Goal: Task Accomplishment & Management: Manage account settings

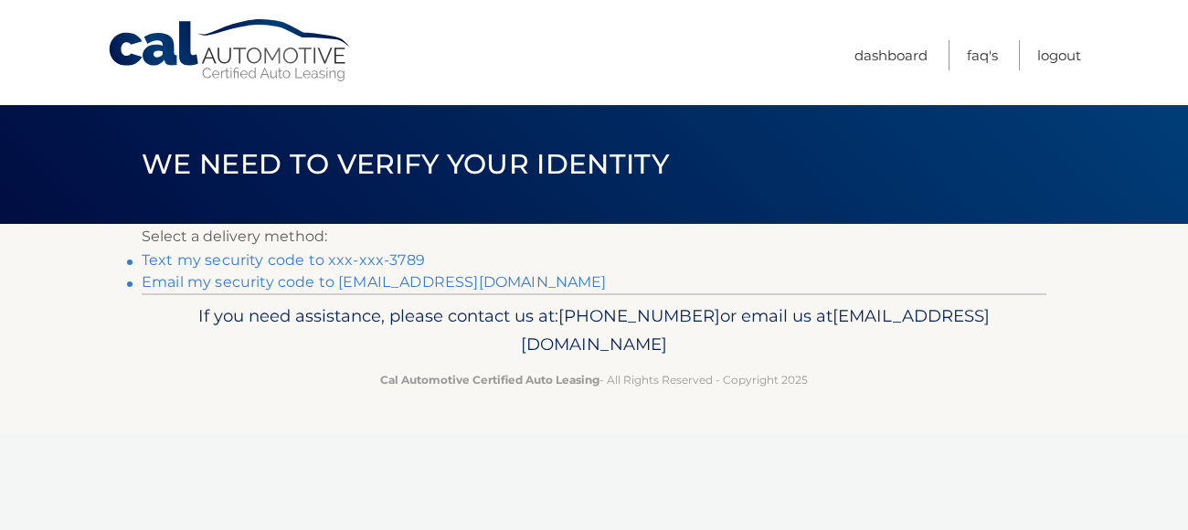
click at [309, 257] on link "Text my security code to xxx-xxx-3789" at bounding box center [283, 259] width 283 height 17
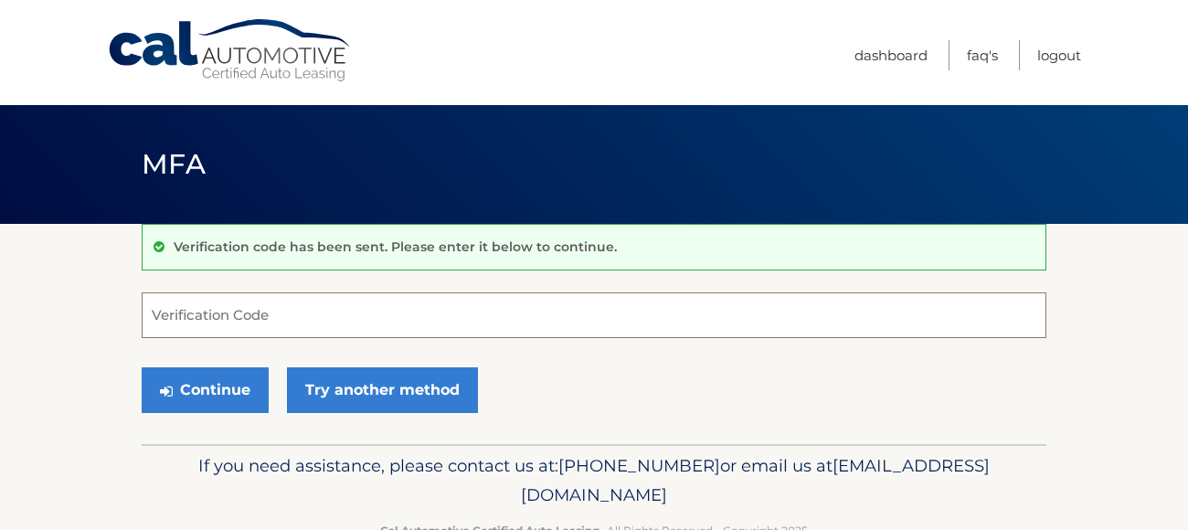
click at [227, 323] on input "Verification Code" at bounding box center [594, 315] width 905 height 46
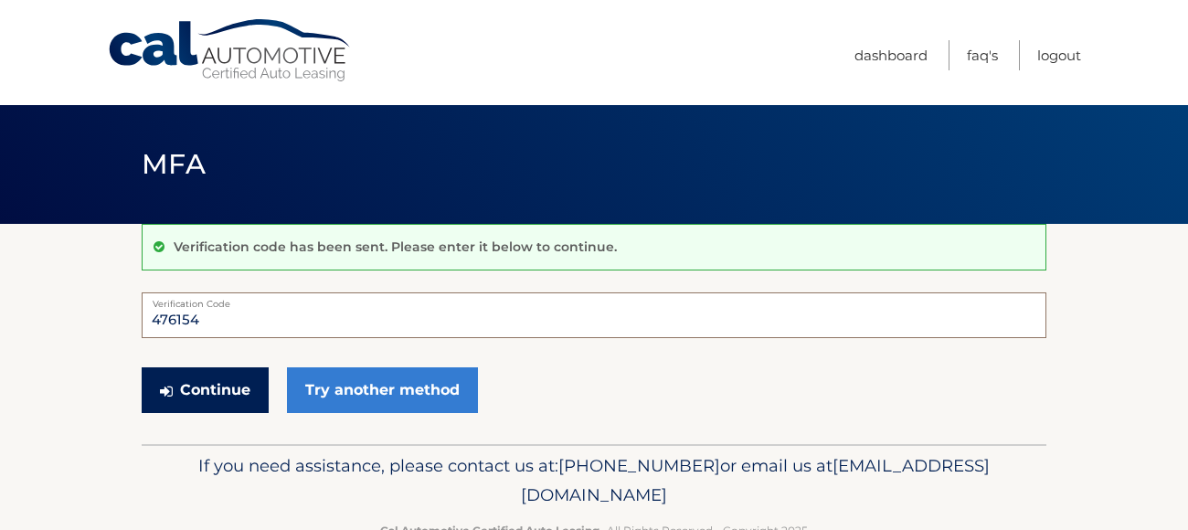
type input "476154"
click at [217, 375] on button "Continue" at bounding box center [205, 390] width 127 height 46
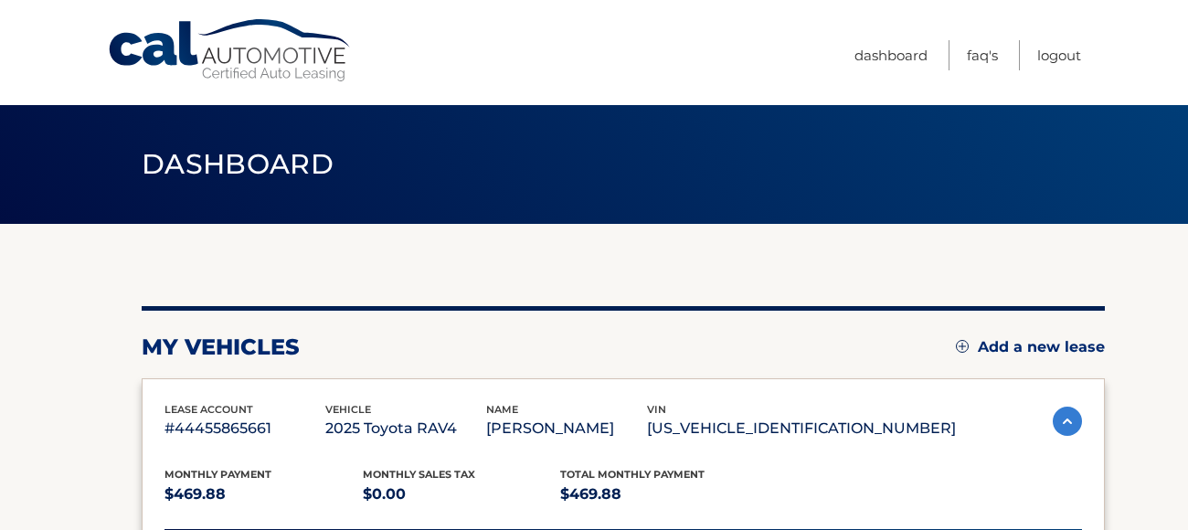
click at [1187, 287] on html "Cal Automotive Menu Dashboard FAQ's Logout" at bounding box center [594, 265] width 1188 height 530
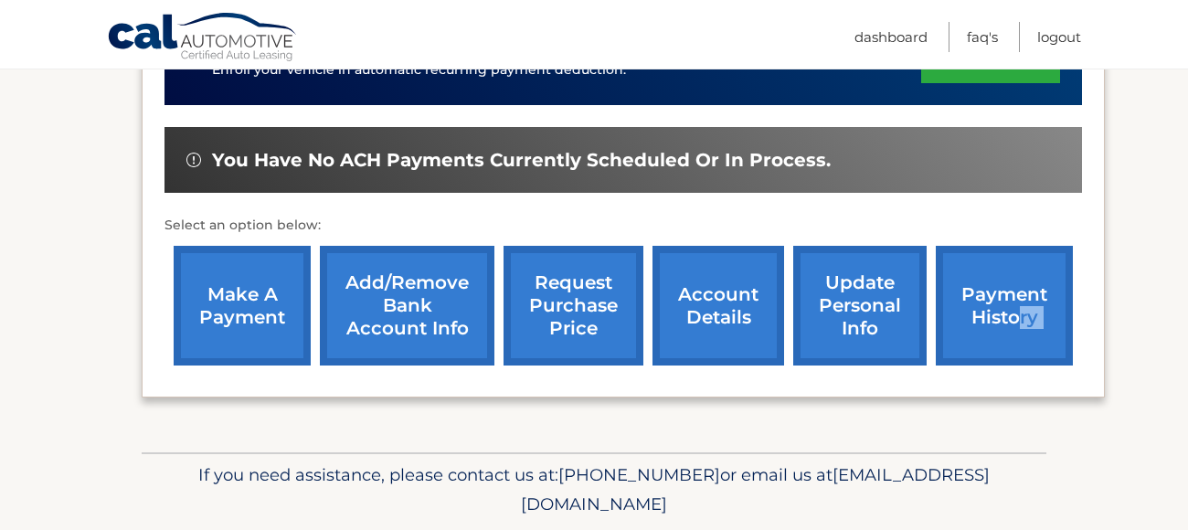
scroll to position [524, 0]
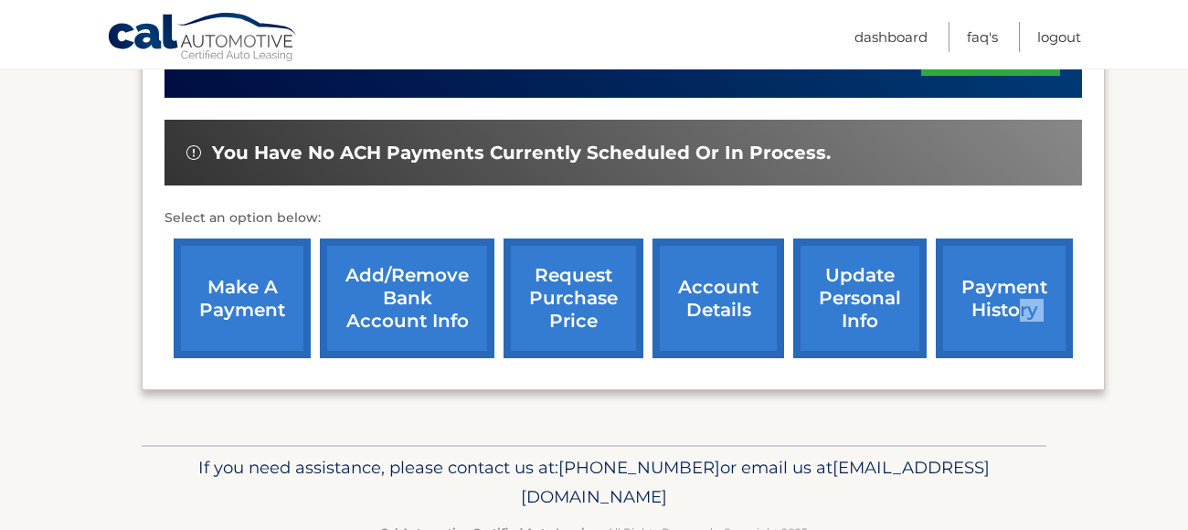
click at [207, 300] on link "make a payment" at bounding box center [242, 299] width 137 height 120
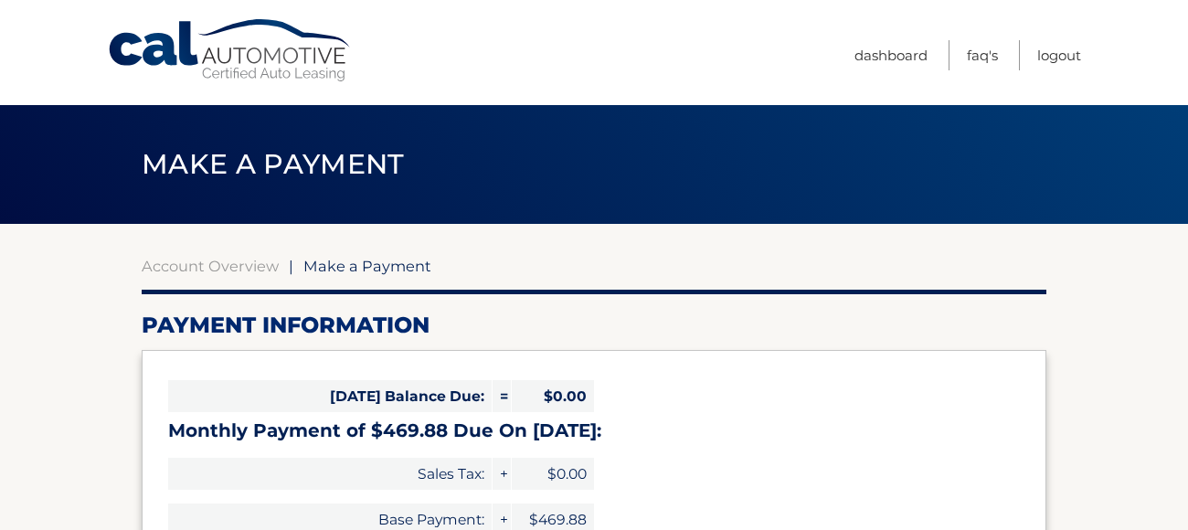
select select "MTBkYTViNTMtMzU4OC00ZjIxLTk4MTYtZGMyOWM0ZTdiYjE3"
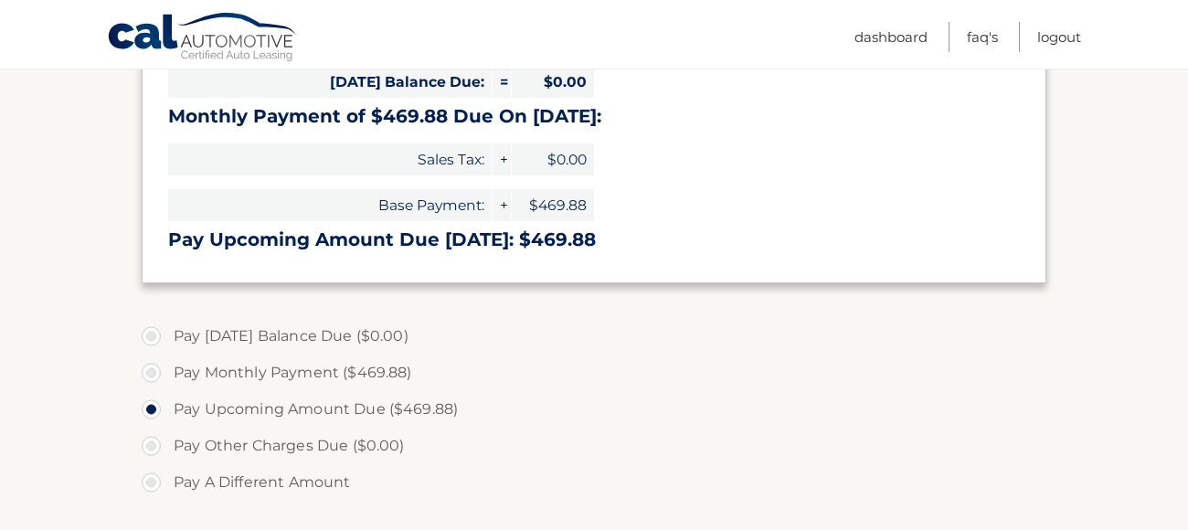
scroll to position [321, 0]
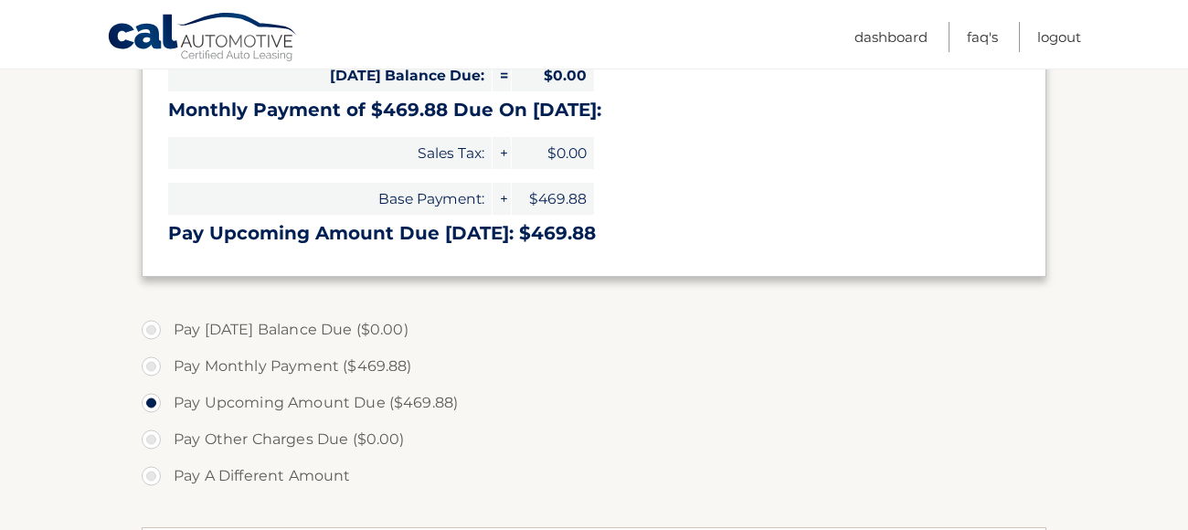
click at [35, 333] on section "Account Overview | Make a Payment Payment Information [DATE] Balance Due: = $0.…" at bounding box center [594, 374] width 1188 height 943
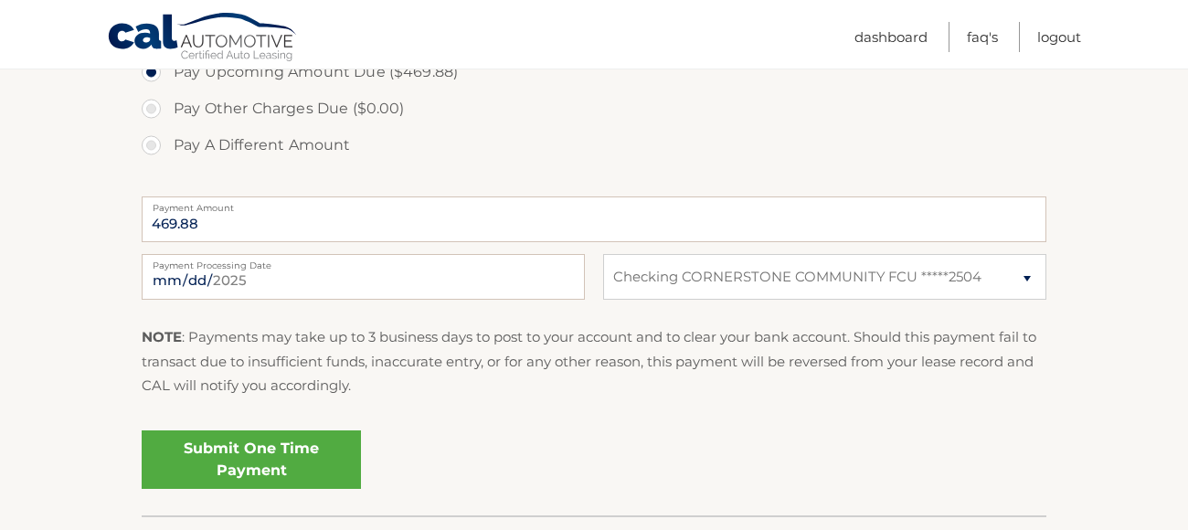
scroll to position [653, 0]
click at [245, 446] on link "Submit One Time Payment" at bounding box center [251, 458] width 219 height 58
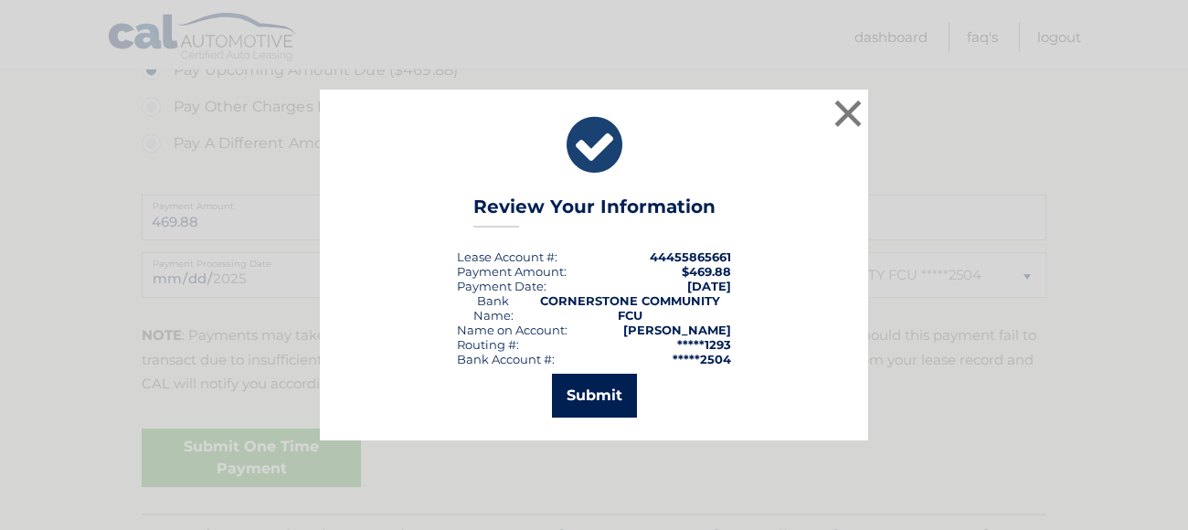
click at [613, 408] on button "Submit" at bounding box center [594, 396] width 85 height 44
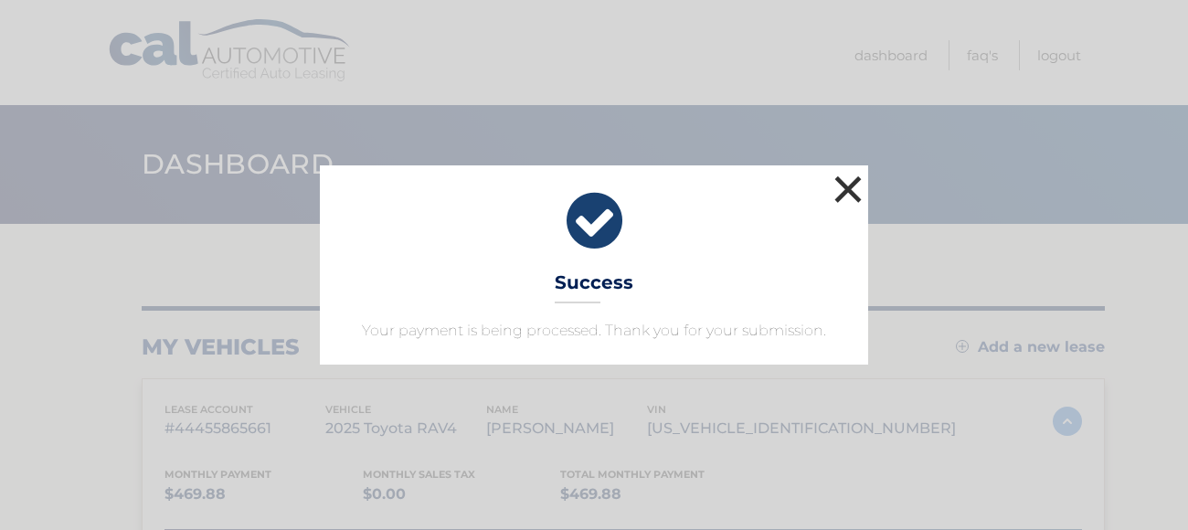
click at [843, 197] on button "×" at bounding box center [848, 189] width 37 height 37
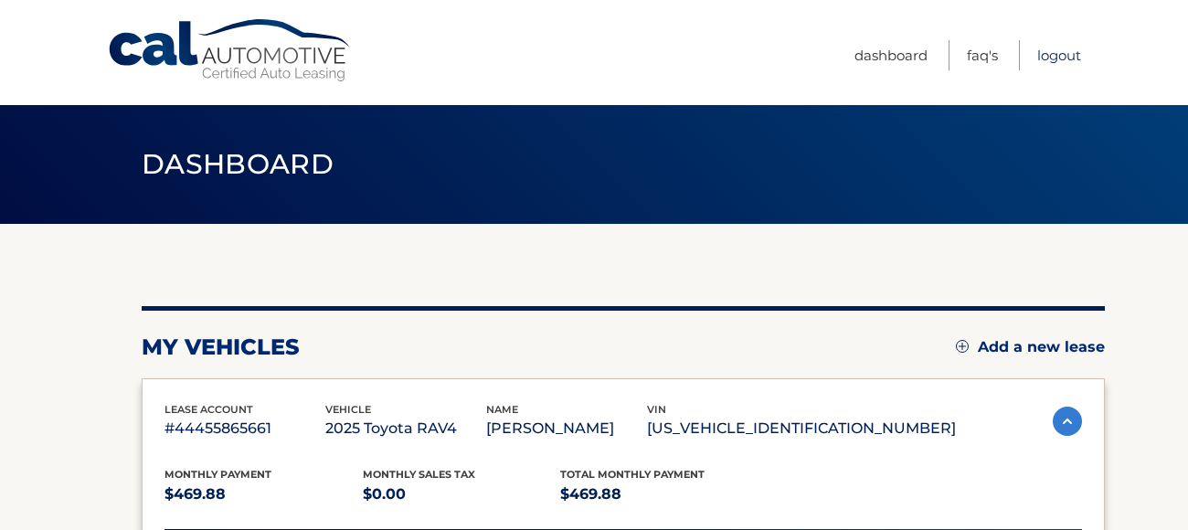
click at [1065, 50] on link "Logout" at bounding box center [1059, 55] width 44 height 30
